Goal: Information Seeking & Learning: Learn about a topic

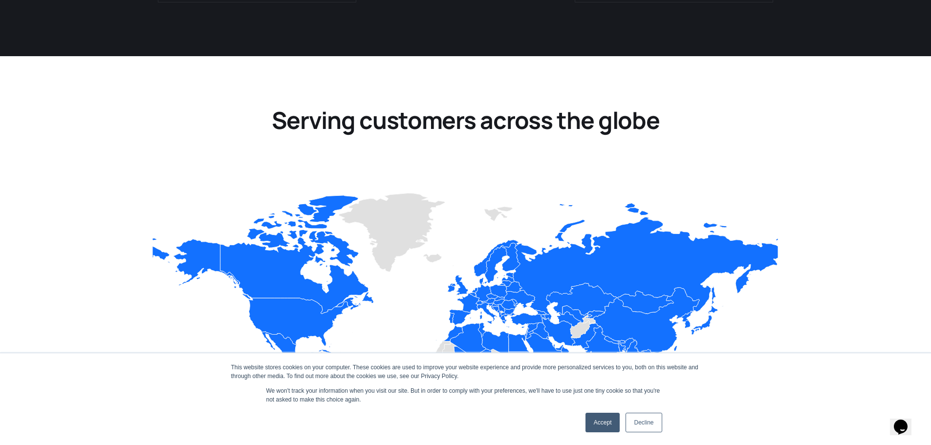
scroll to position [1065, 0]
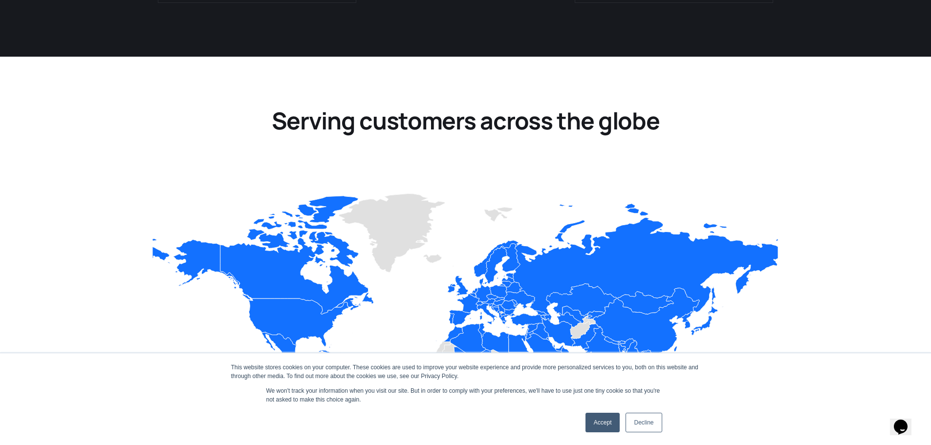
click at [656, 428] on link "Decline" at bounding box center [643, 423] width 36 height 20
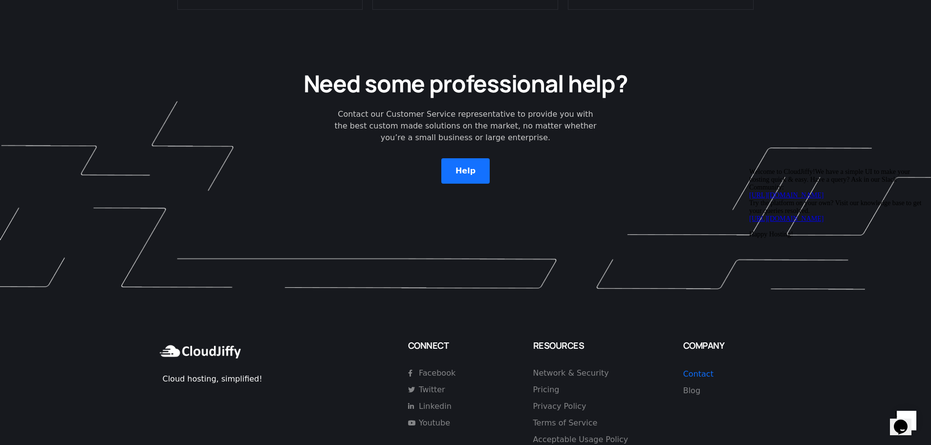
scroll to position [2797, 0]
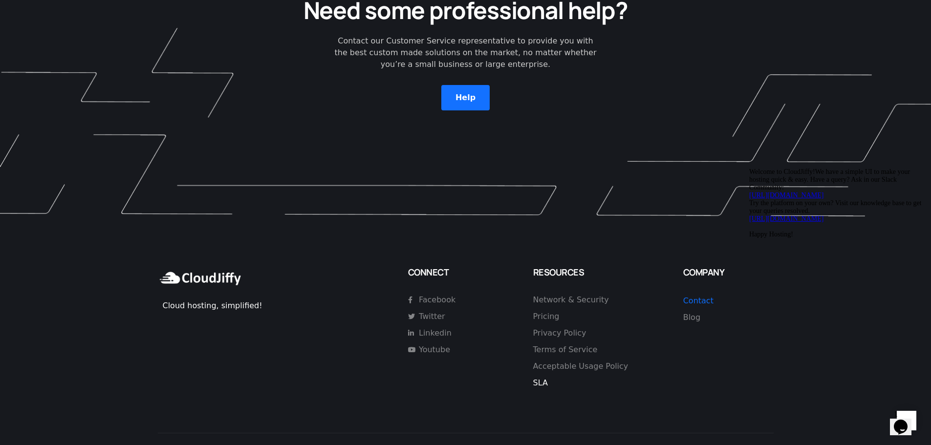
click at [542, 377] on span "SLA" at bounding box center [540, 383] width 15 height 12
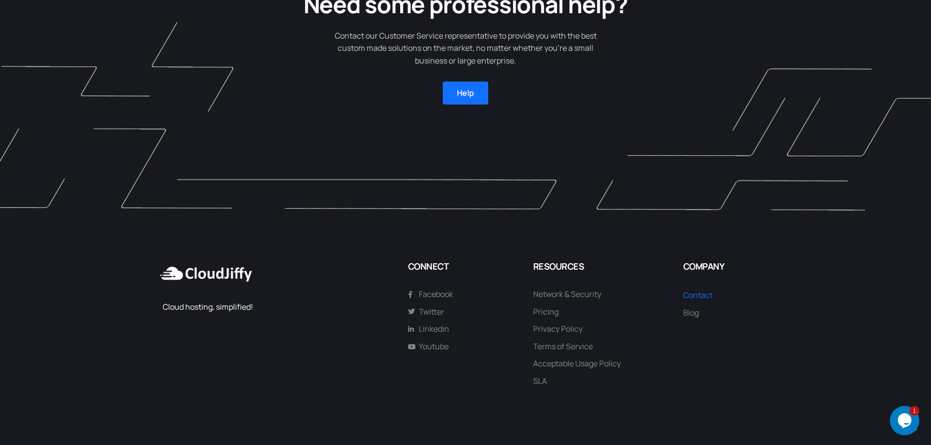
scroll to position [1459, 0]
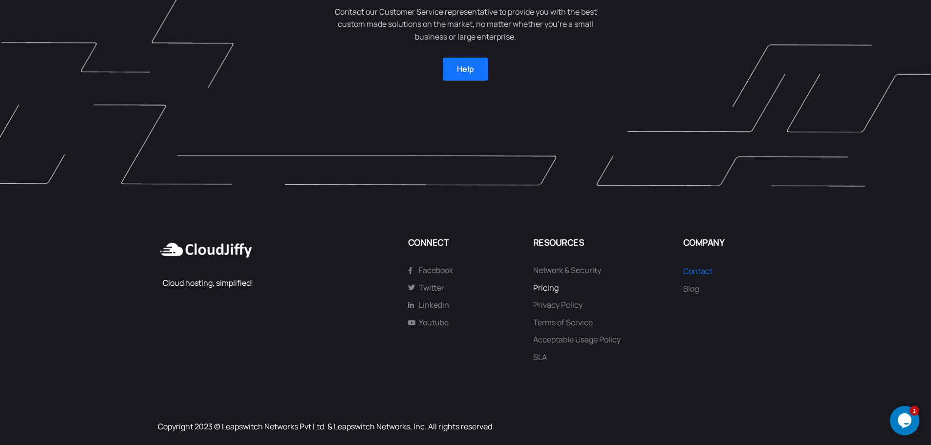
click at [544, 296] on li "Pricing" at bounding box center [599, 289] width 132 height 15
click at [543, 294] on span "Pricing" at bounding box center [545, 288] width 25 height 13
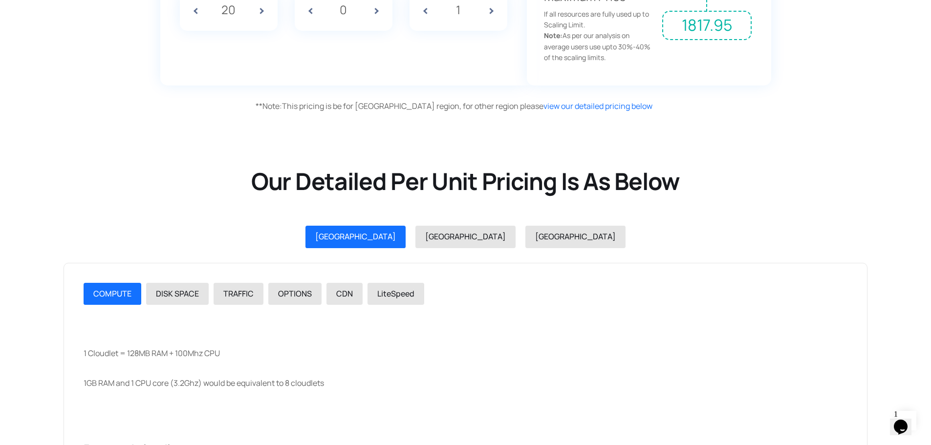
scroll to position [962, 0]
click at [459, 230] on div "USA" at bounding box center [465, 236] width 81 height 13
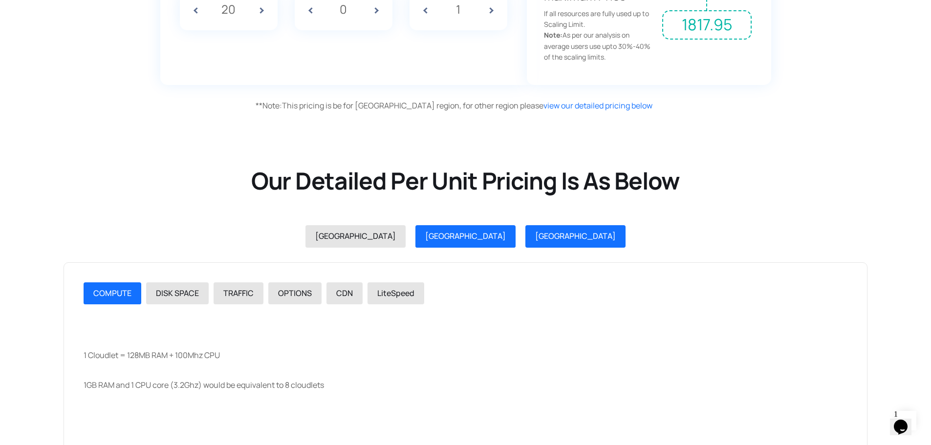
click at [535, 234] on span "GERMANY" at bounding box center [575, 236] width 81 height 11
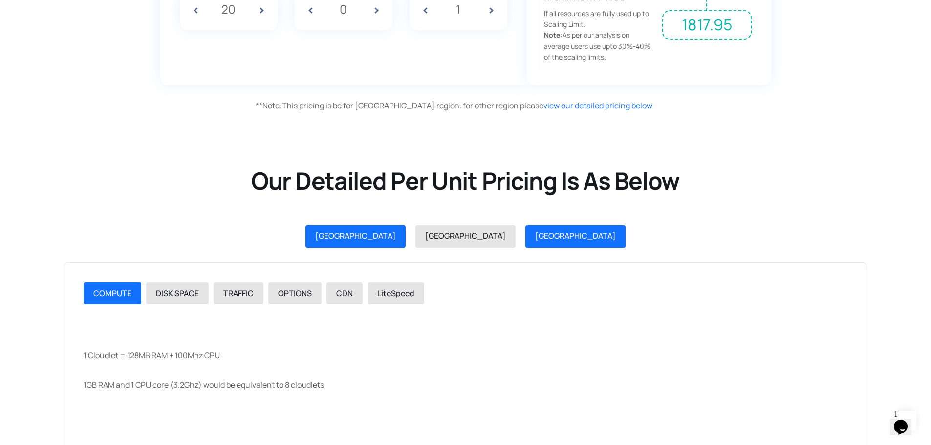
click at [396, 236] on span "INDIA" at bounding box center [355, 236] width 81 height 11
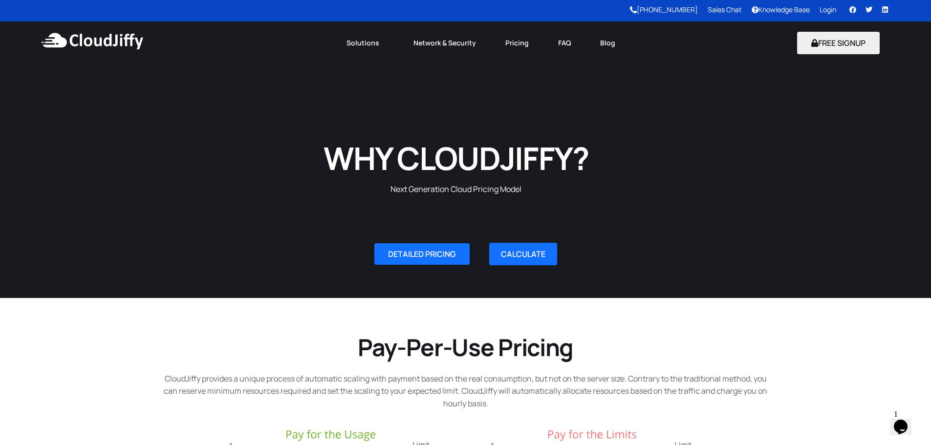
scroll to position [0, 0]
